Goal: Transaction & Acquisition: Purchase product/service

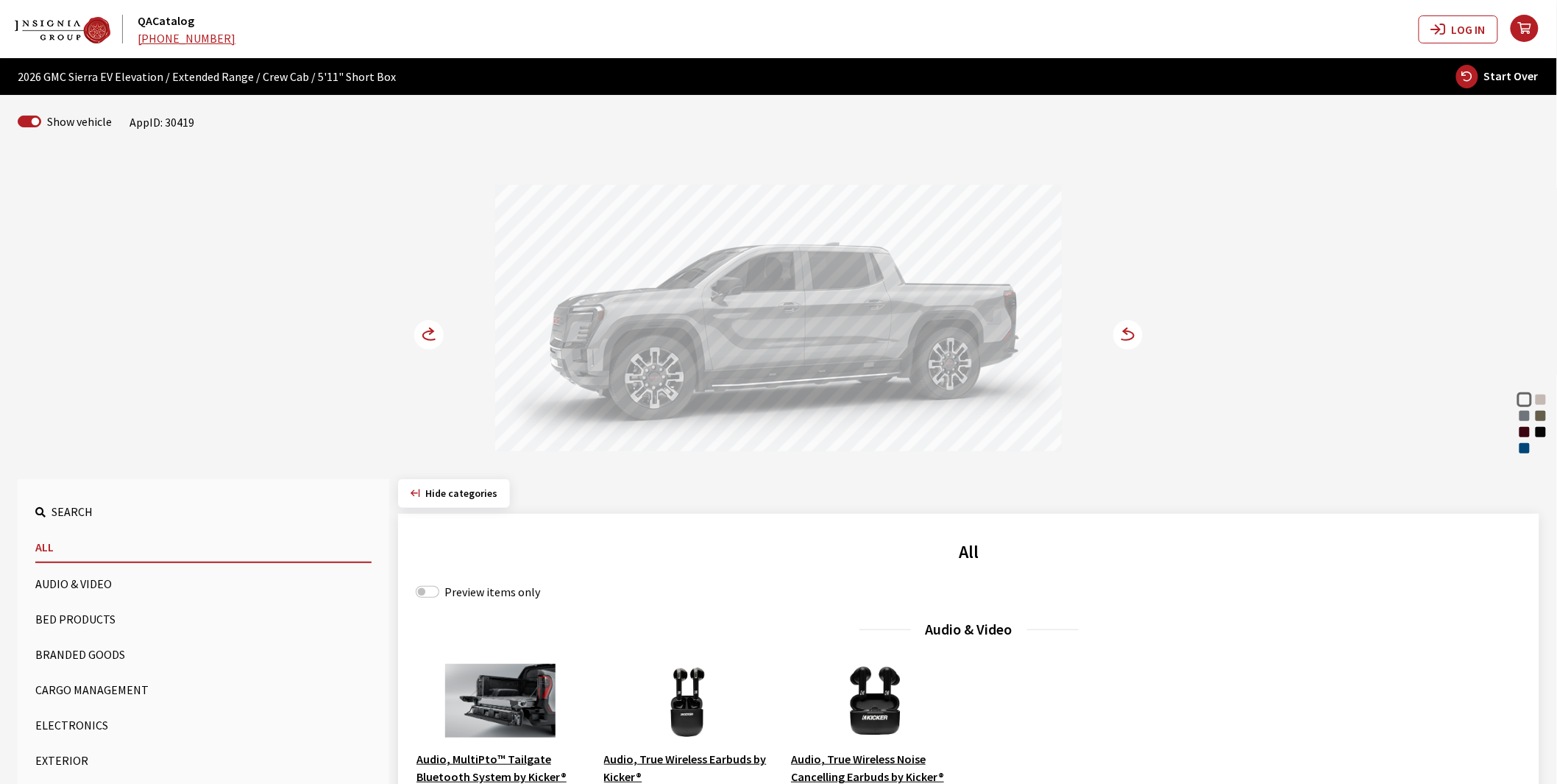
click at [1520, 450] on div "Deep Ocean Blue Metallic" at bounding box center [1525, 448] width 15 height 15
click at [428, 339] on circle at bounding box center [429, 334] width 29 height 29
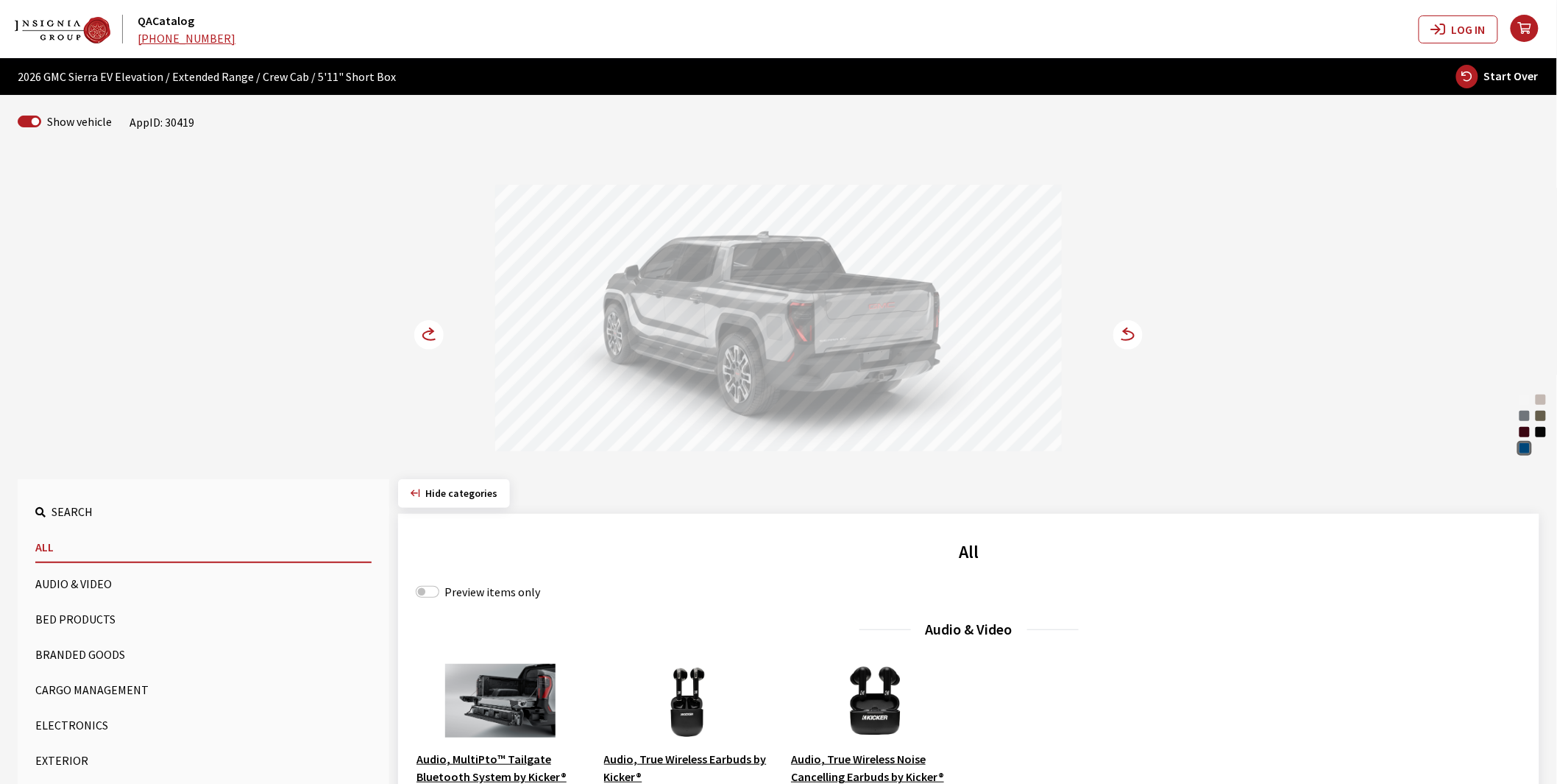
click at [428, 339] on circle at bounding box center [429, 334] width 29 height 29
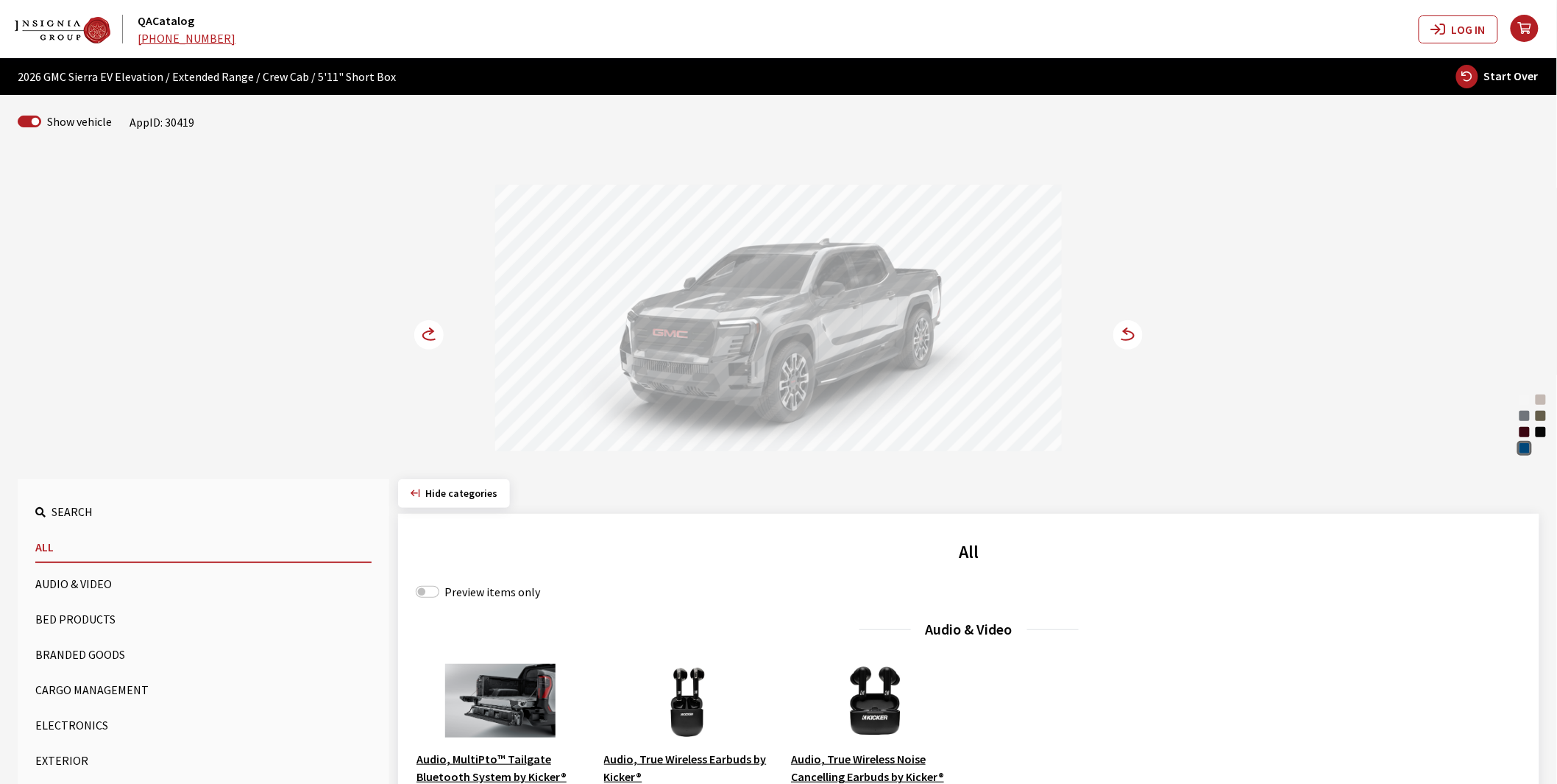
click at [428, 339] on circle at bounding box center [429, 334] width 29 height 29
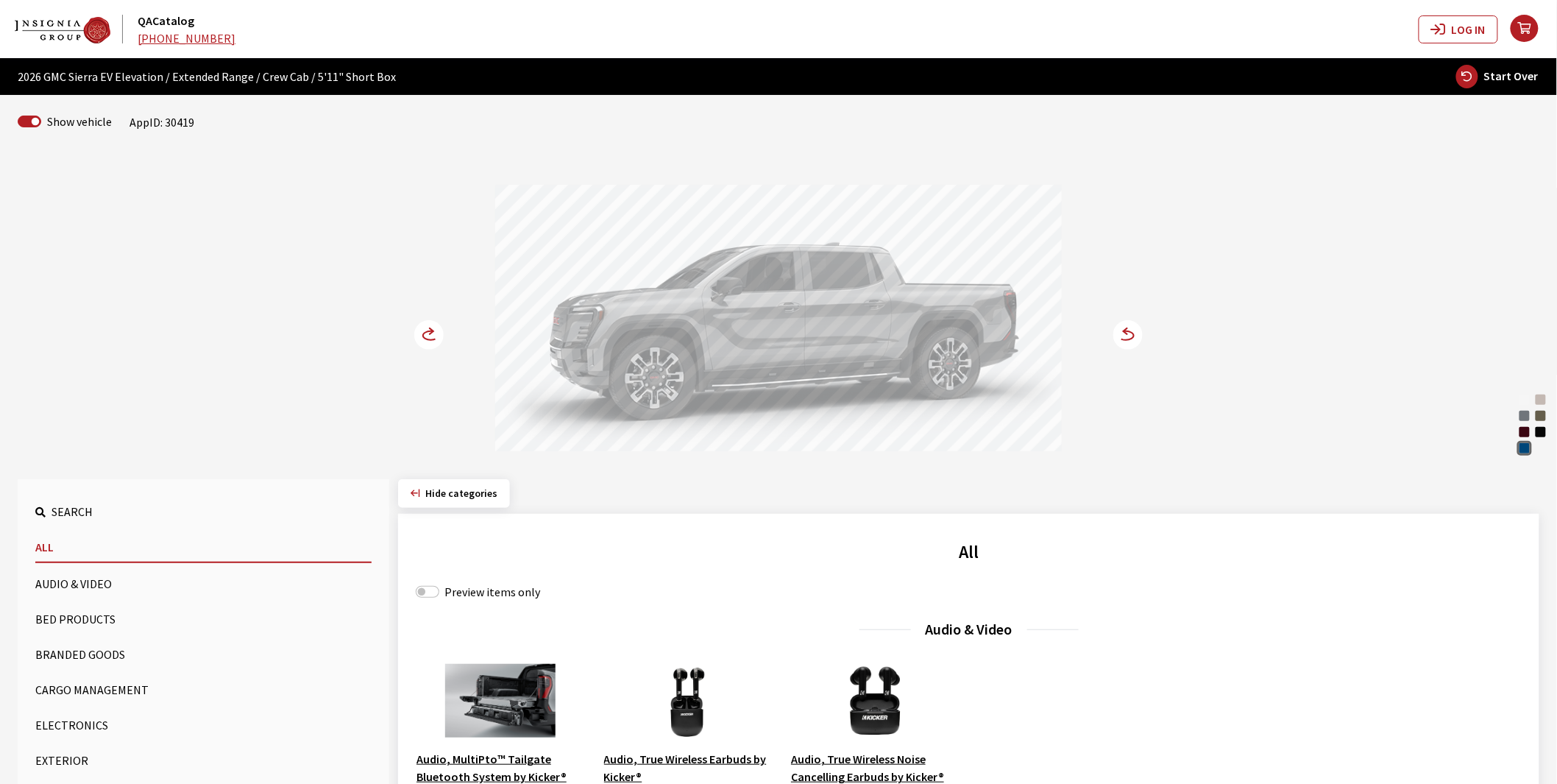
click at [428, 339] on circle at bounding box center [429, 334] width 29 height 29
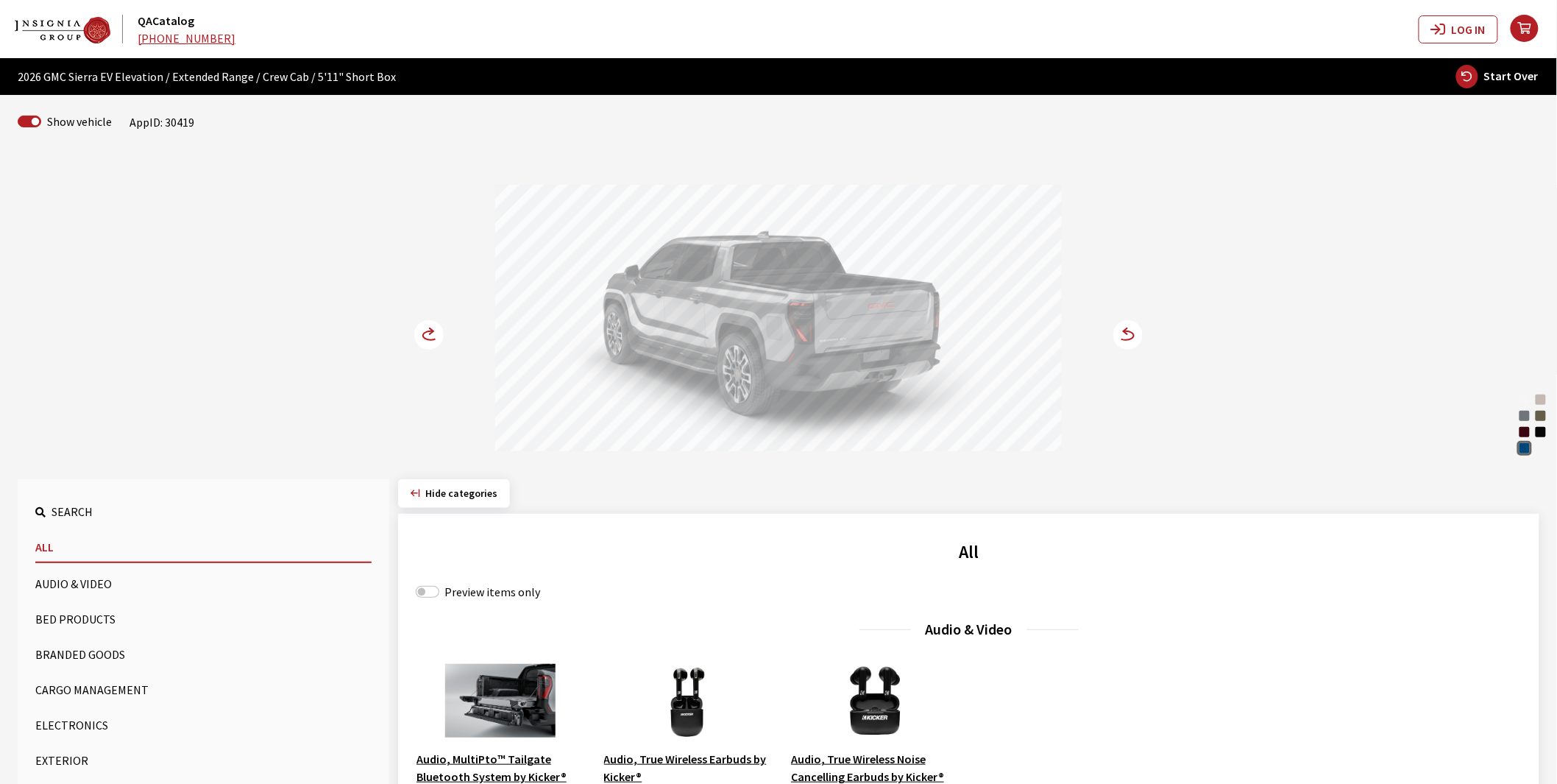
click at [428, 339] on circle at bounding box center [429, 334] width 29 height 29
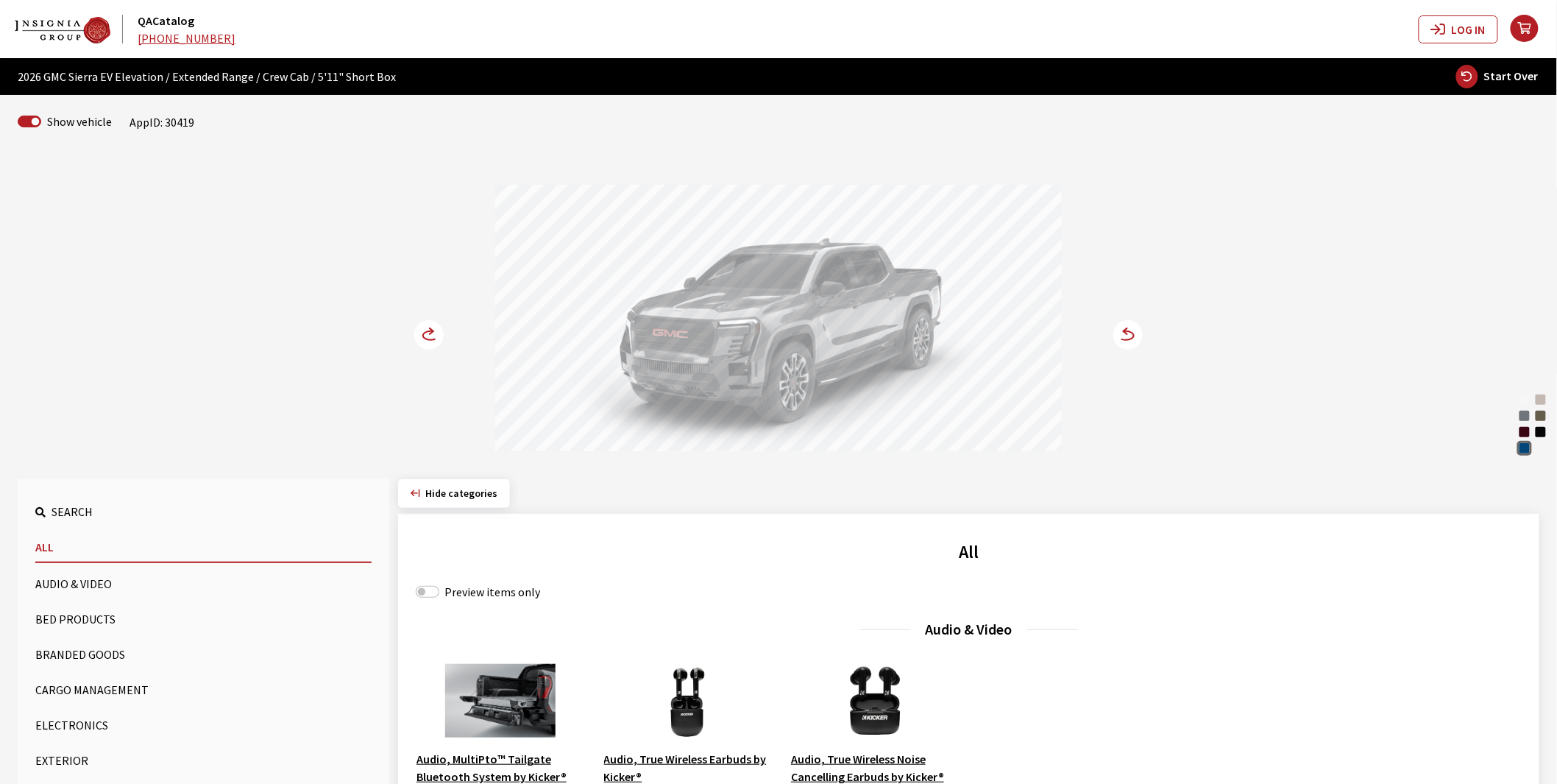
click at [428, 339] on circle at bounding box center [429, 334] width 29 height 29
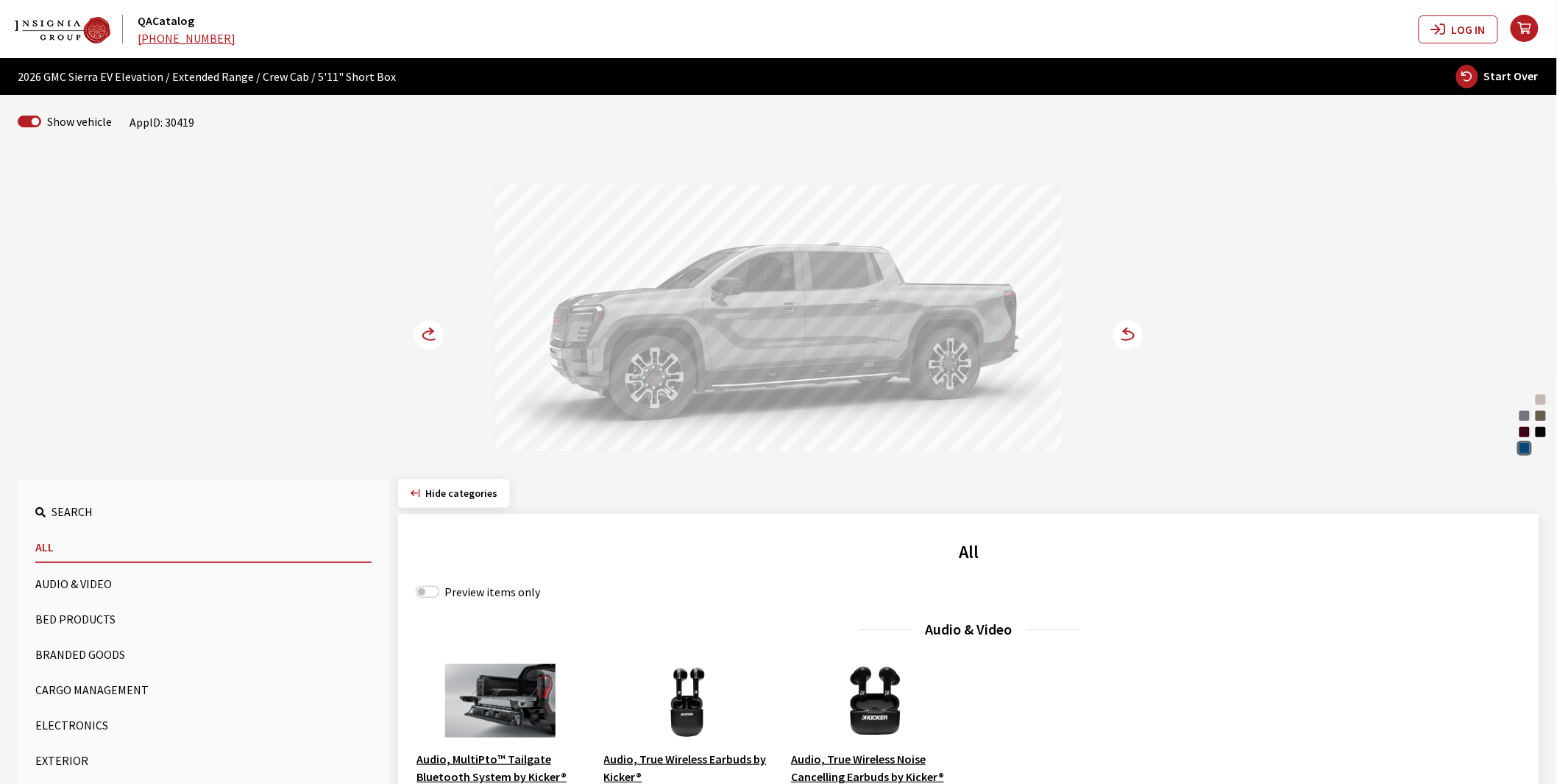
click at [94, 613] on button "Bed Products" at bounding box center [203, 618] width 336 height 29
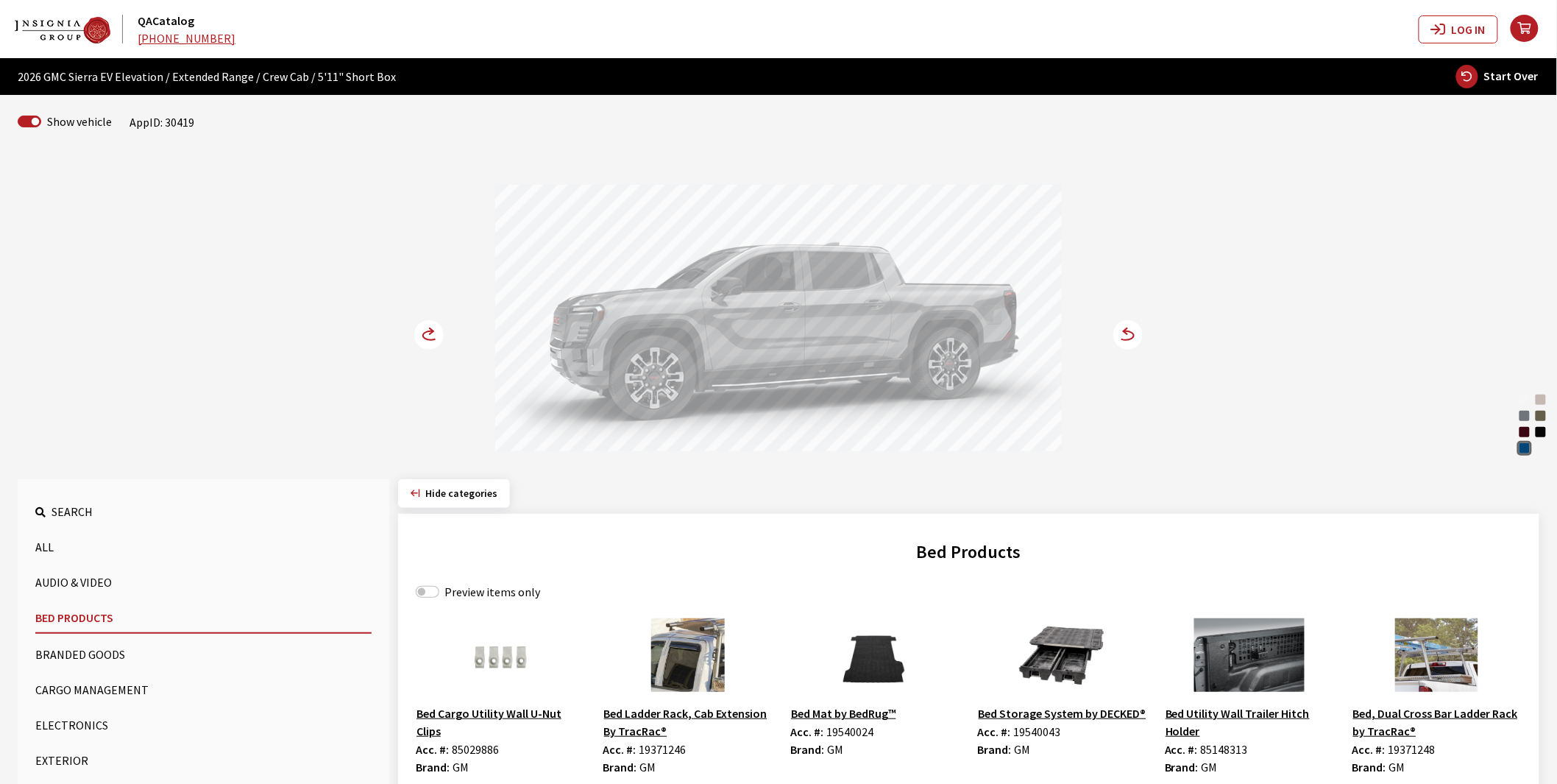
click at [472, 587] on label "Preview items only" at bounding box center [492, 591] width 95 height 18
click at [439, 587] on input "Preview items only" at bounding box center [428, 591] width 24 height 11
checkbox input "true"
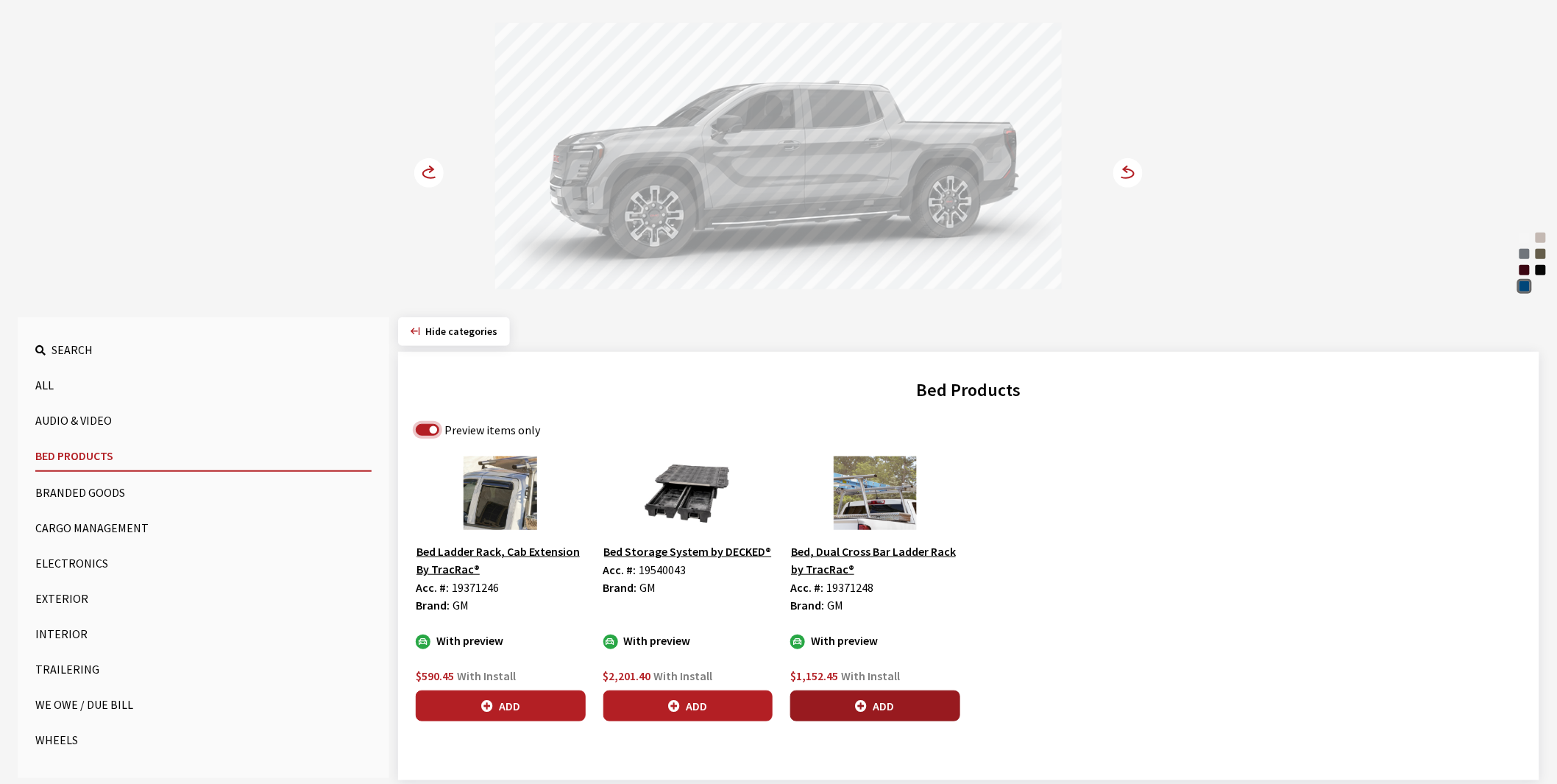
scroll to position [163, 0]
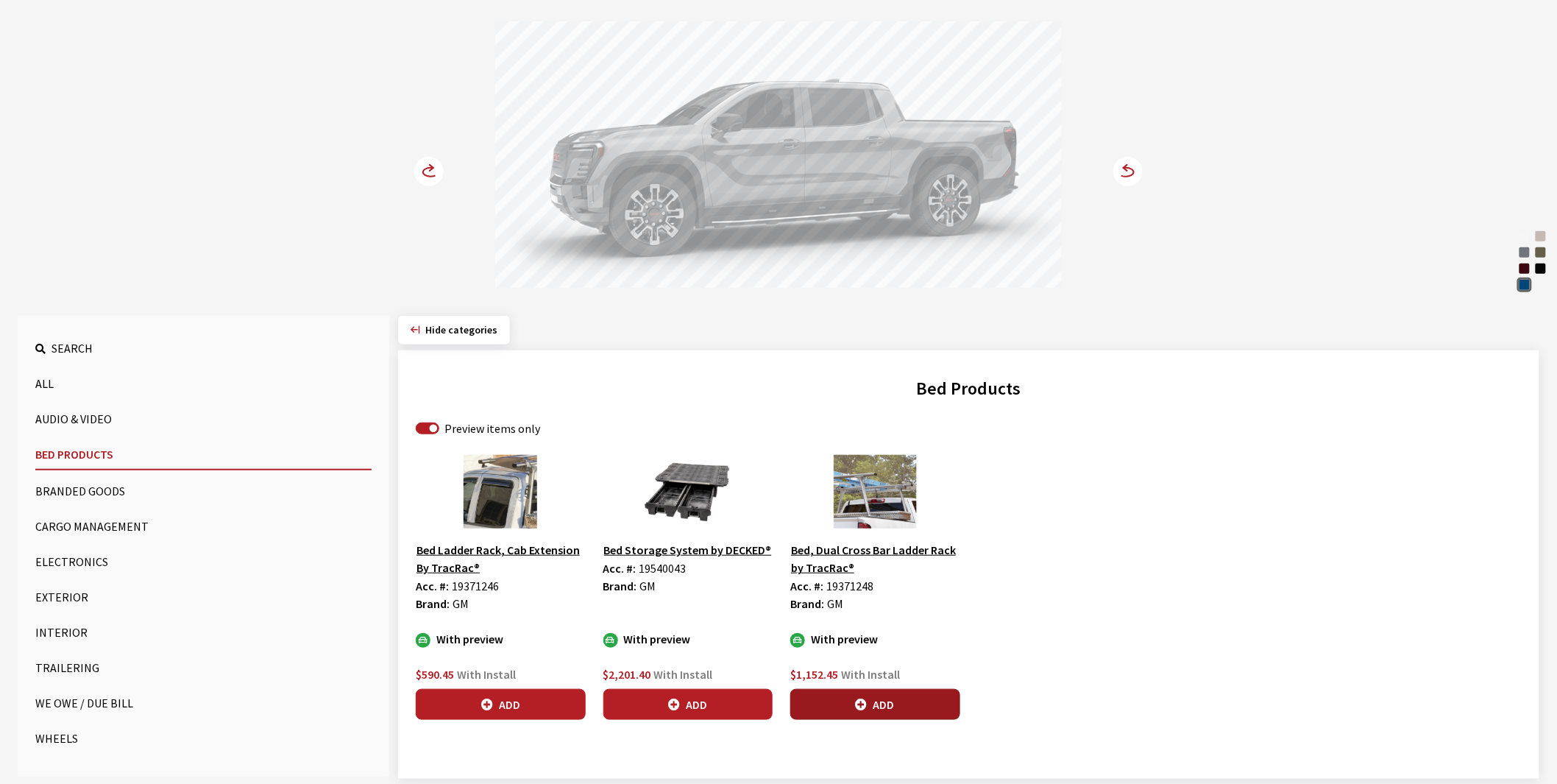
click at [880, 708] on button "Add" at bounding box center [876, 704] width 170 height 31
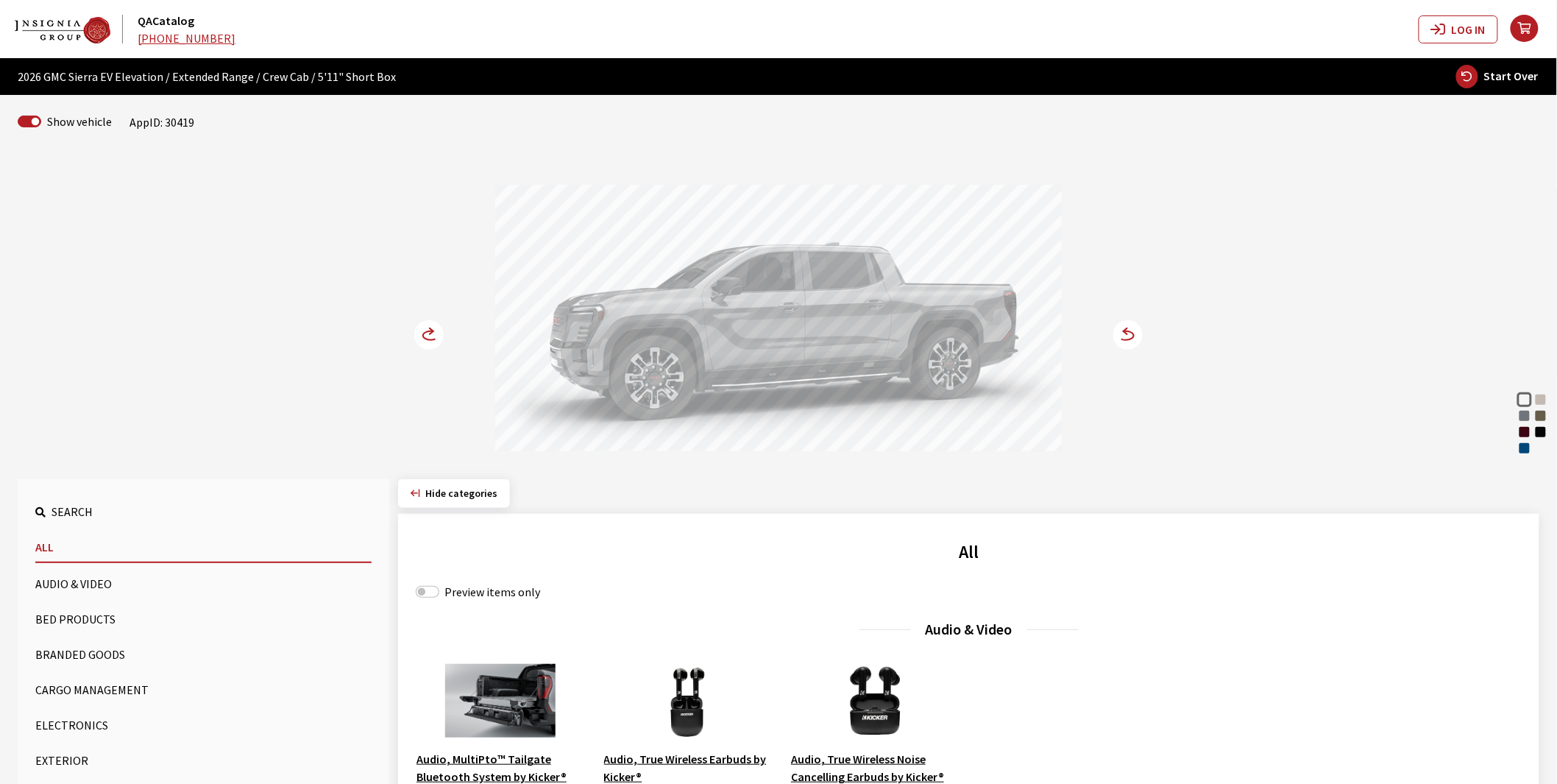
click at [1527, 450] on div "Deep Ocean Blue Metallic" at bounding box center [1525, 448] width 15 height 15
click at [100, 620] on button "Bed Products" at bounding box center [203, 618] width 336 height 29
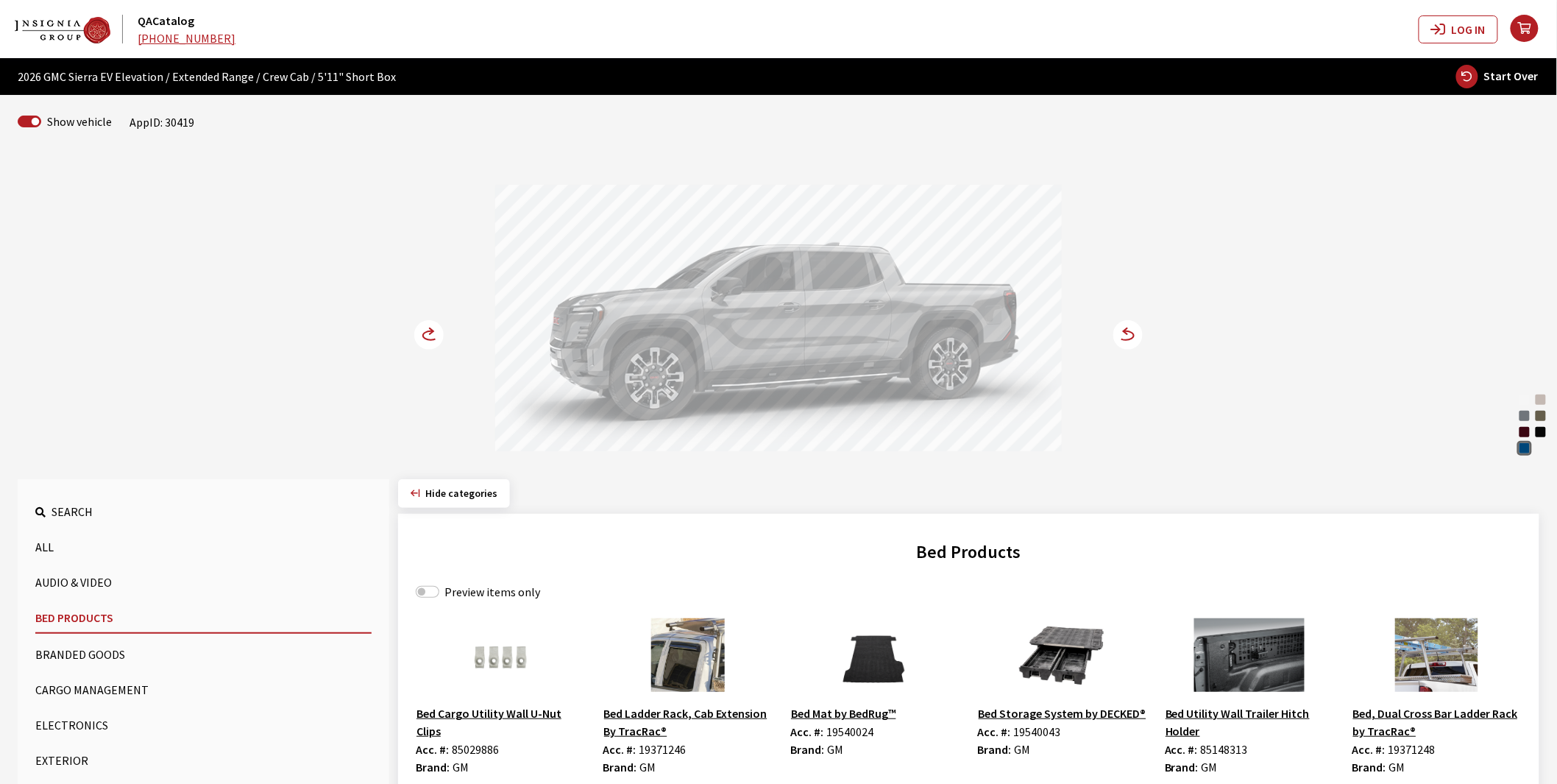
click at [469, 592] on label "Preview items only" at bounding box center [492, 591] width 95 height 18
click at [439, 592] on input "Preview items only" at bounding box center [428, 591] width 24 height 11
checkbox input "true"
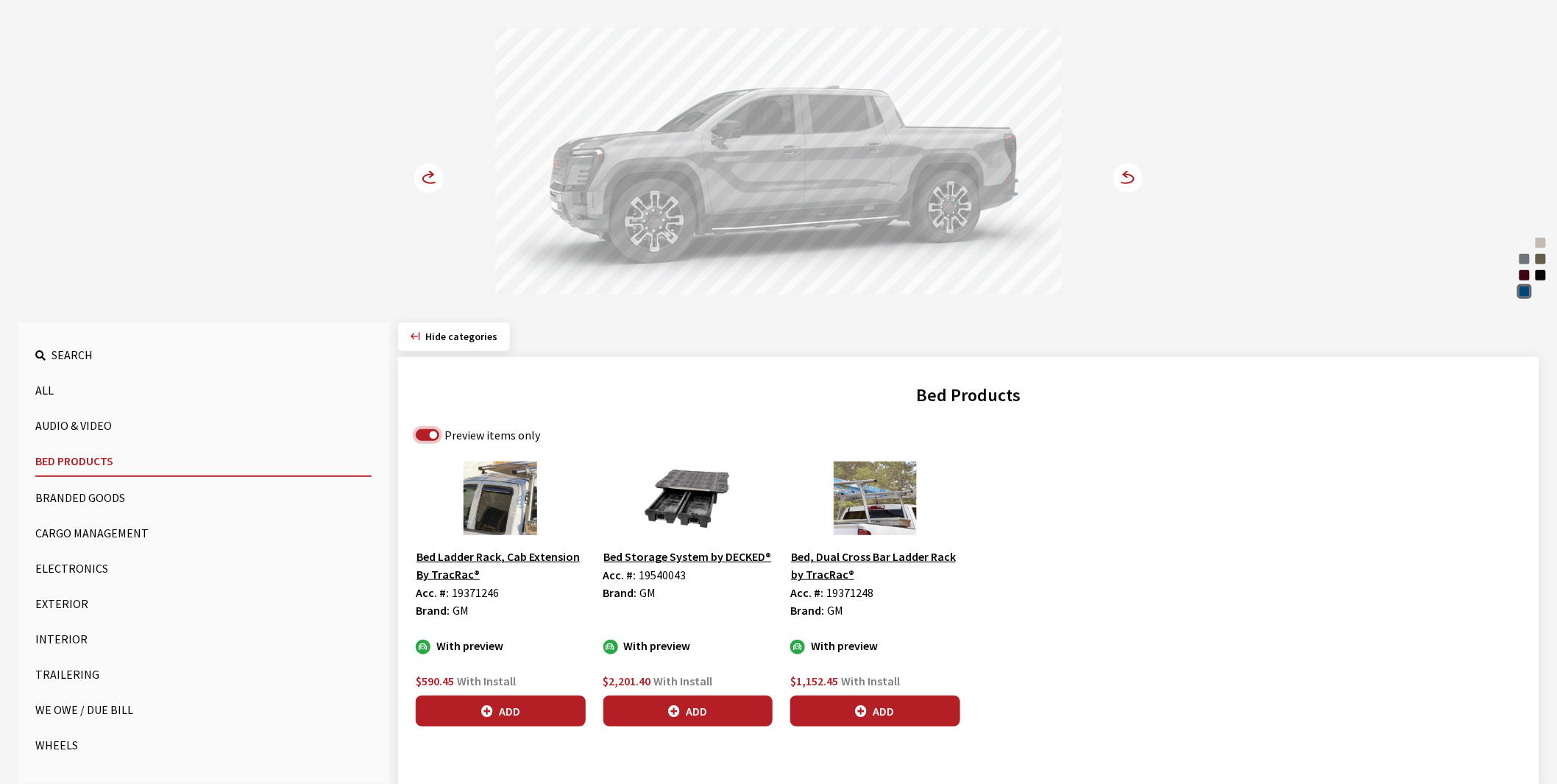
scroll to position [163, 0]
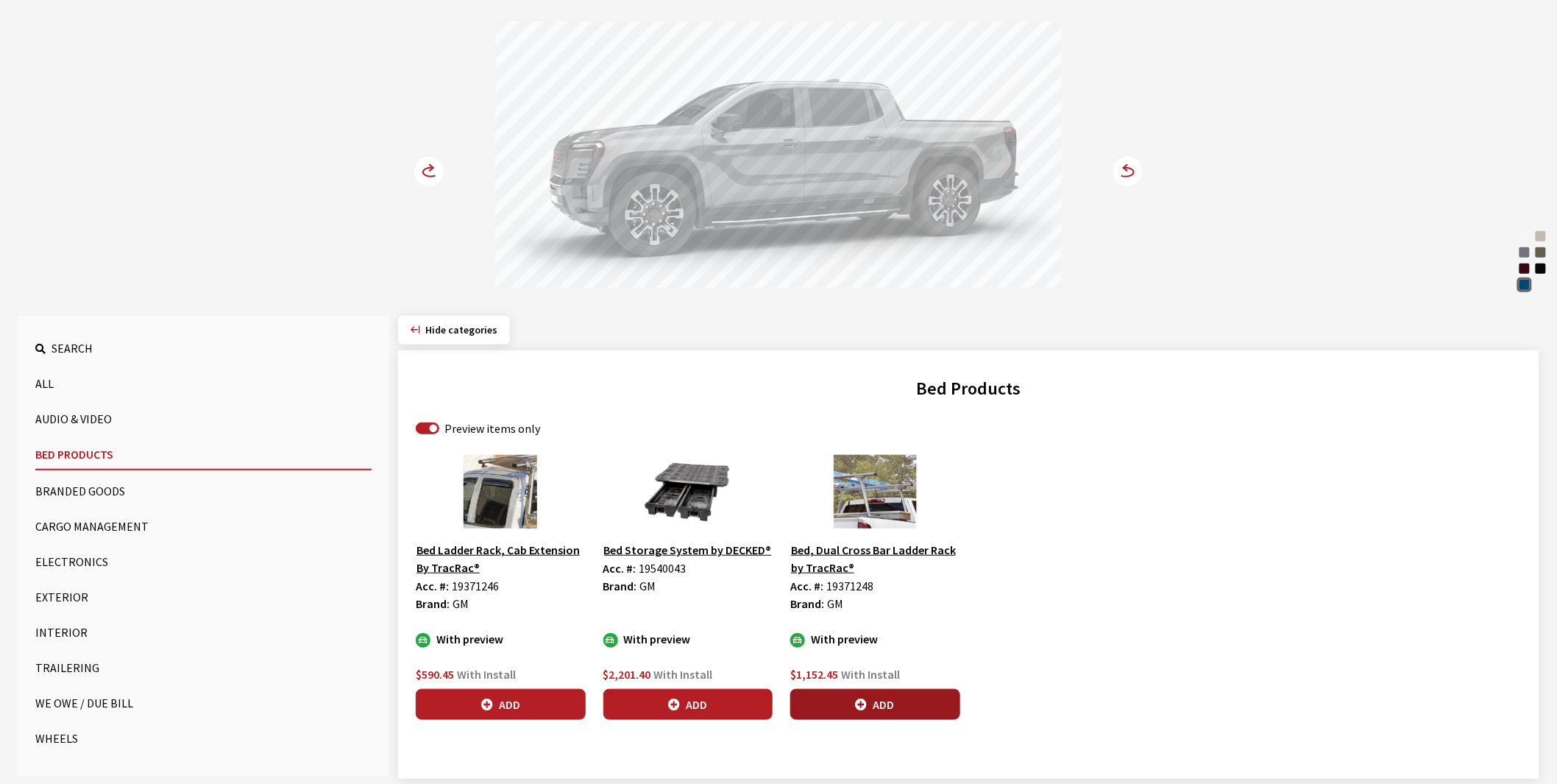
click at [849, 704] on button "Add" at bounding box center [876, 704] width 170 height 31
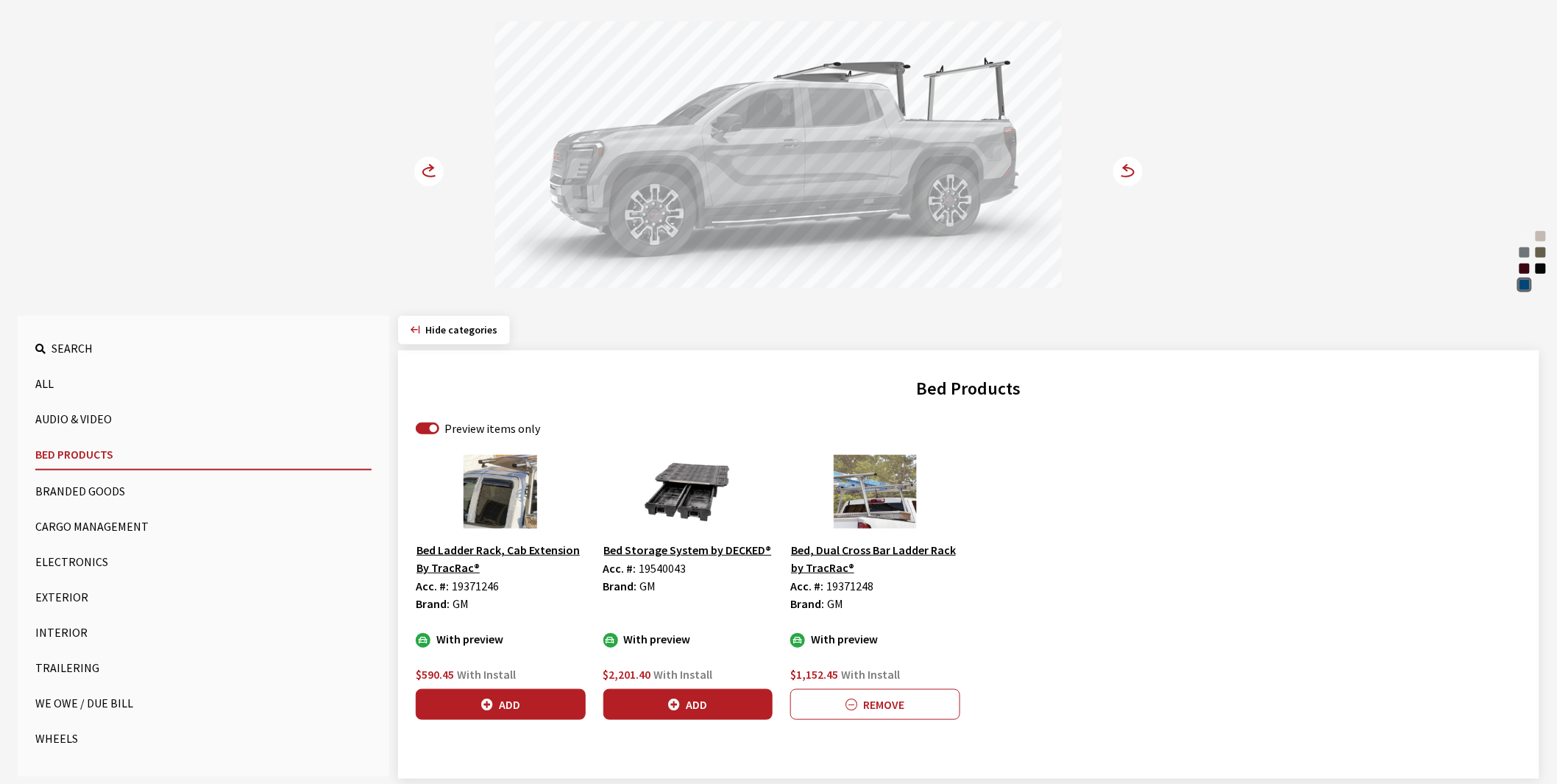
click at [419, 170] on circle at bounding box center [429, 171] width 29 height 29
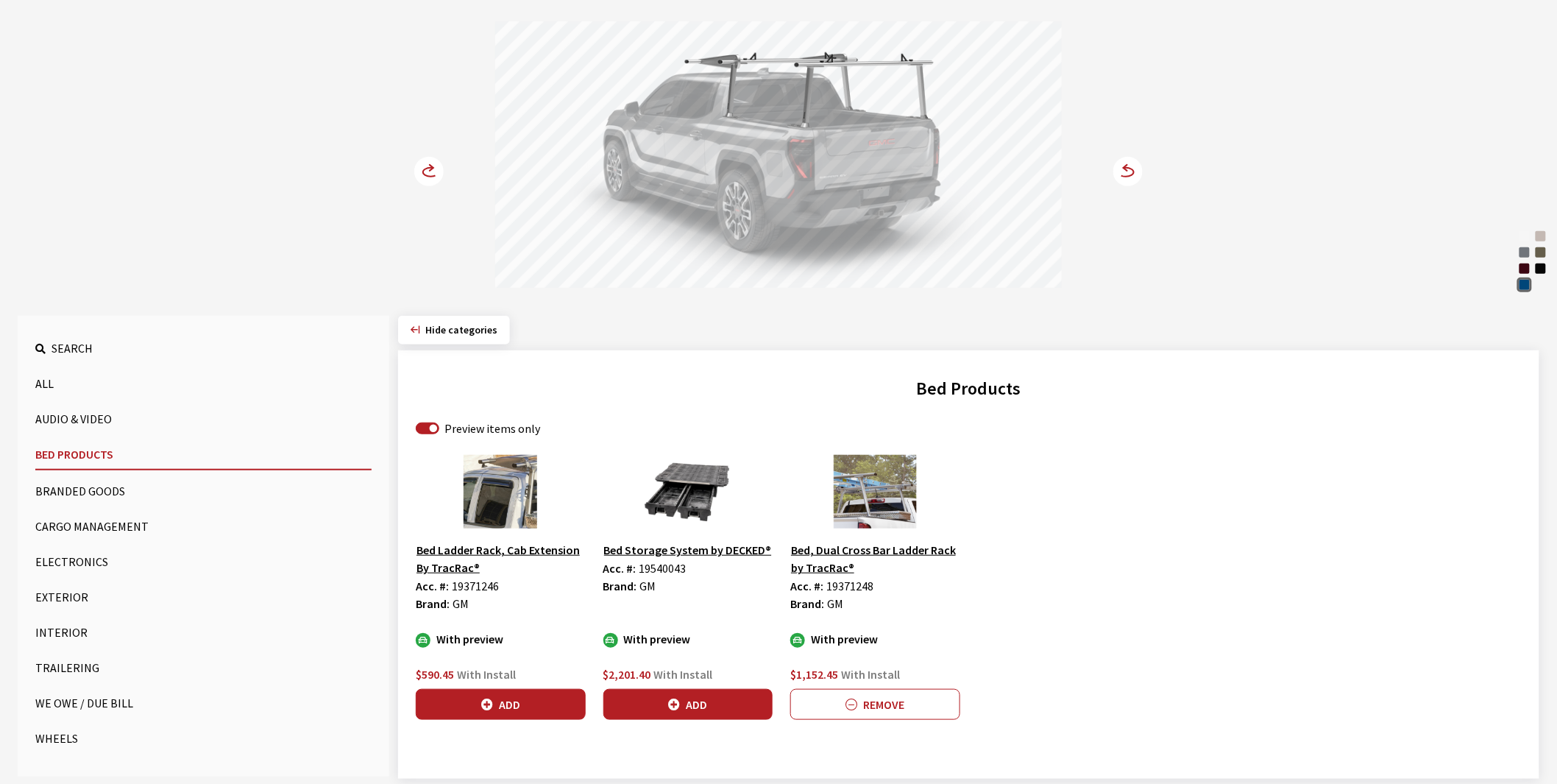
click at [419, 170] on circle at bounding box center [429, 171] width 29 height 29
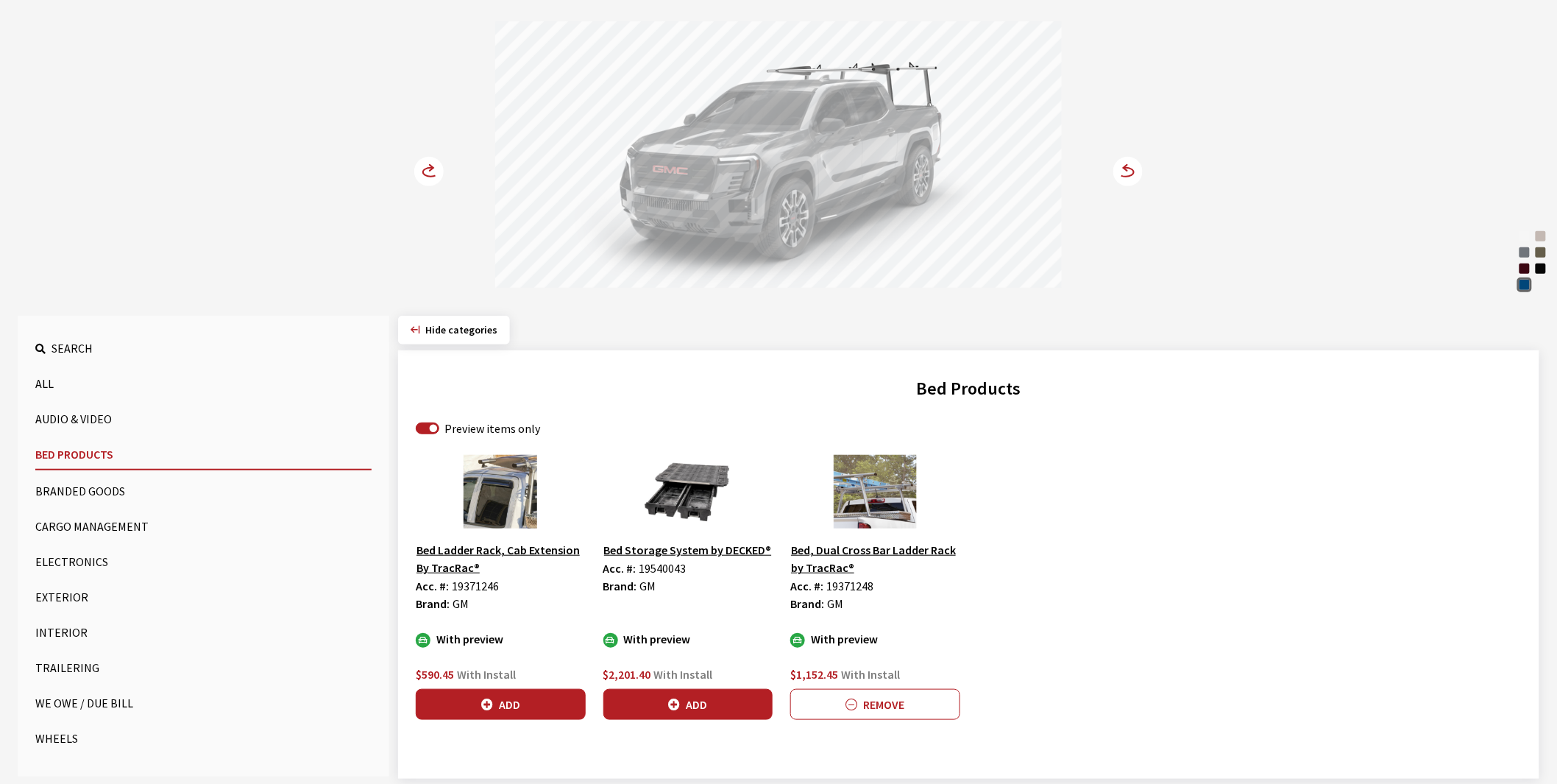
click at [68, 737] on button "Wheels" at bounding box center [203, 738] width 336 height 29
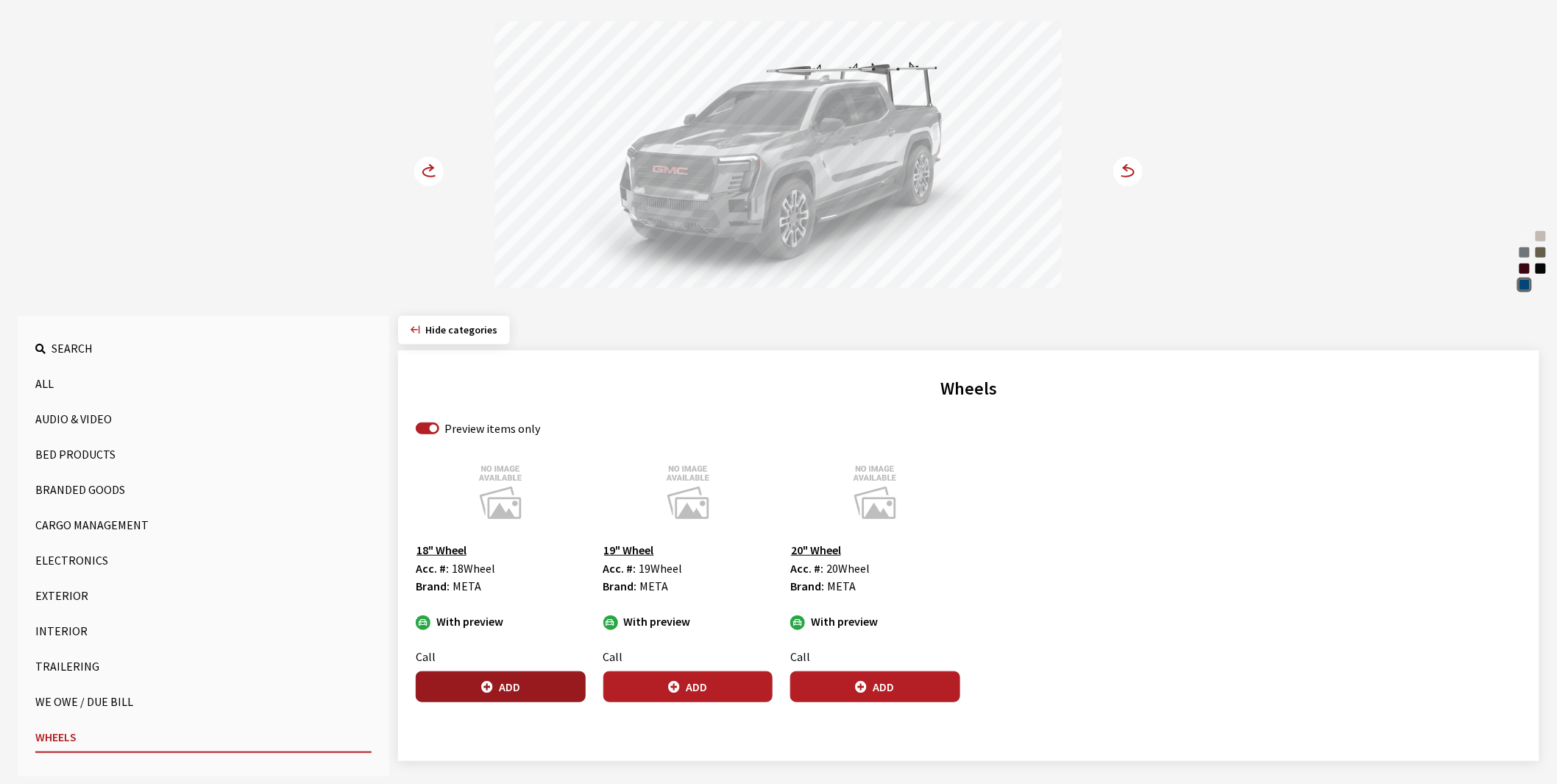
click at [532, 688] on button "Add" at bounding box center [501, 687] width 170 height 31
click at [68, 587] on button "Exterior" at bounding box center [203, 596] width 336 height 29
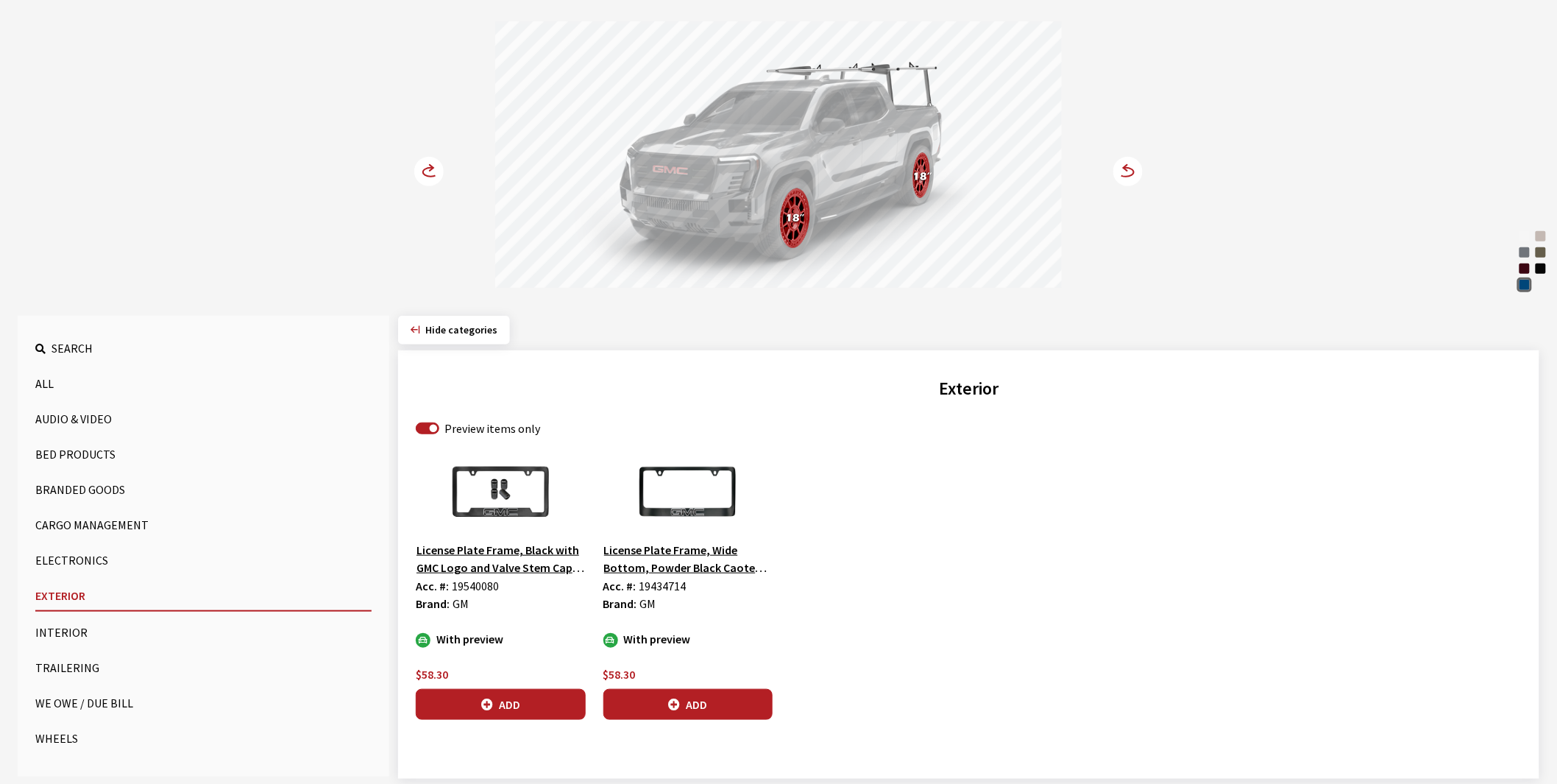
click at [435, 182] on circle at bounding box center [429, 171] width 29 height 29
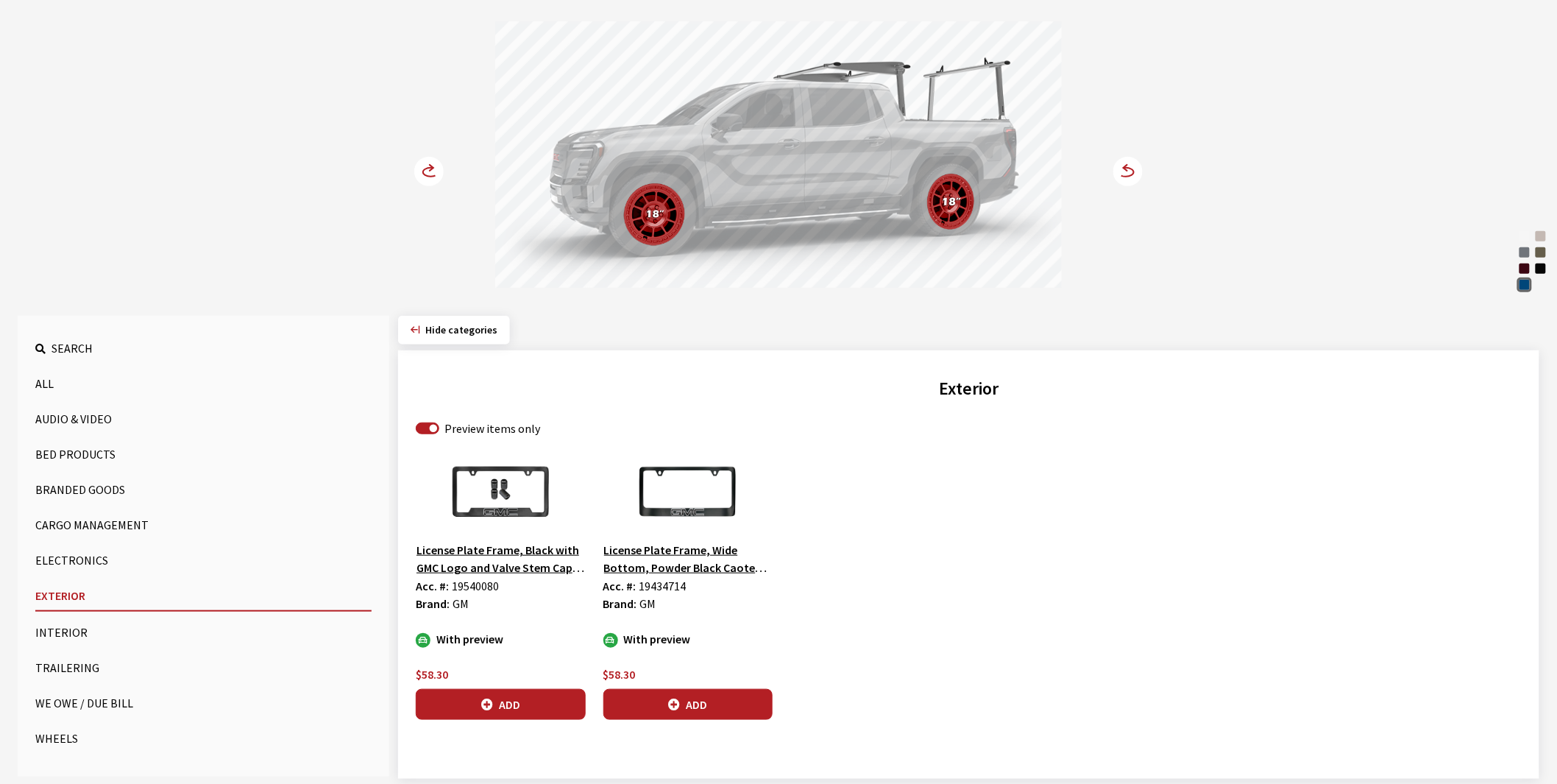
click at [435, 182] on circle at bounding box center [429, 171] width 29 height 29
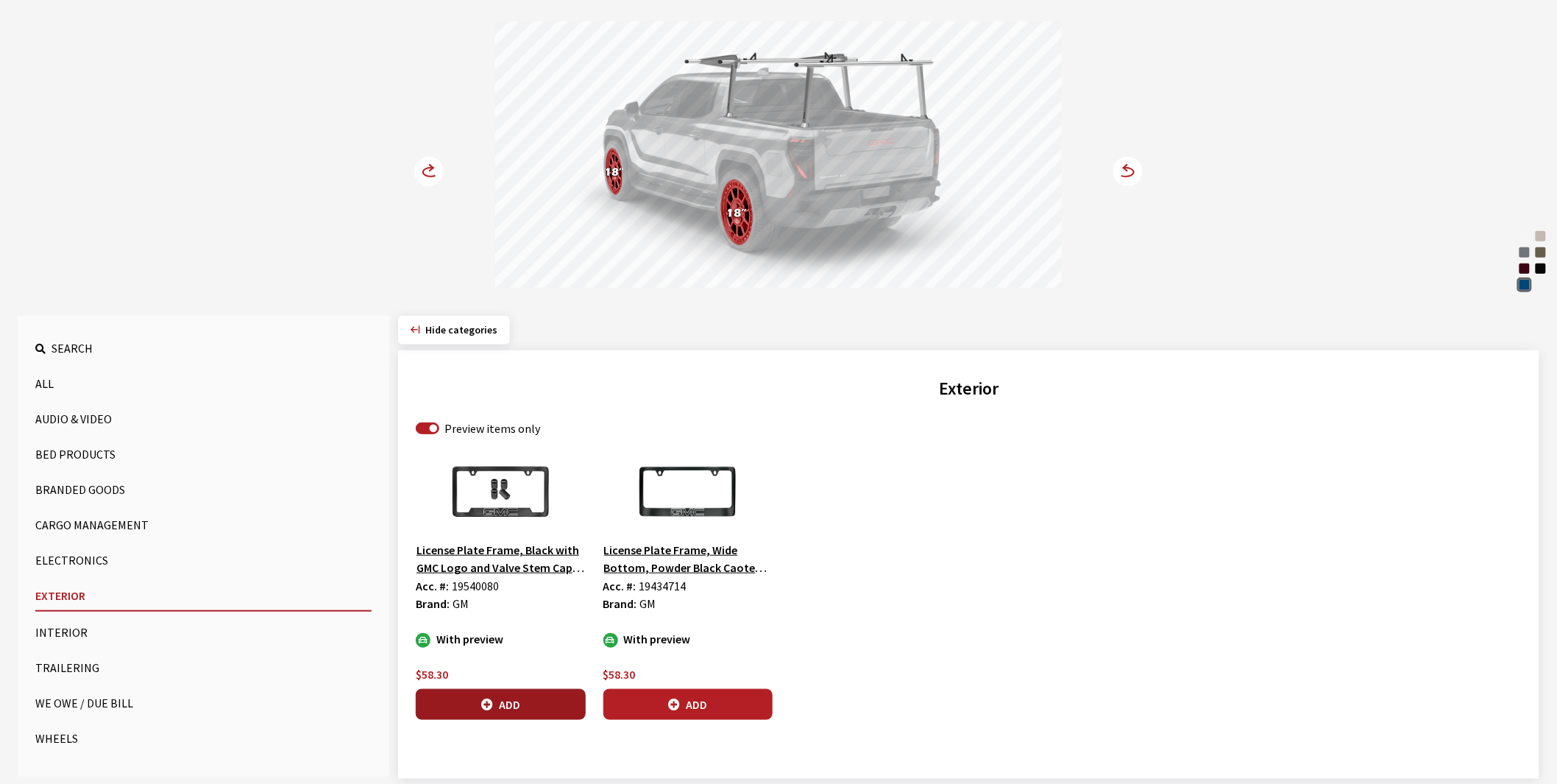
click at [503, 702] on button "Add" at bounding box center [501, 704] width 170 height 31
